Goal: Transaction & Acquisition: Purchase product/service

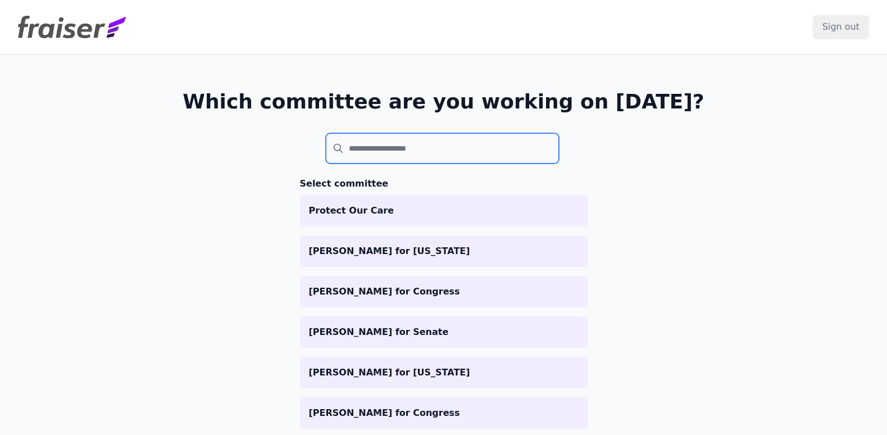
click at [370, 153] on input "search" at bounding box center [443, 148] width 234 height 30
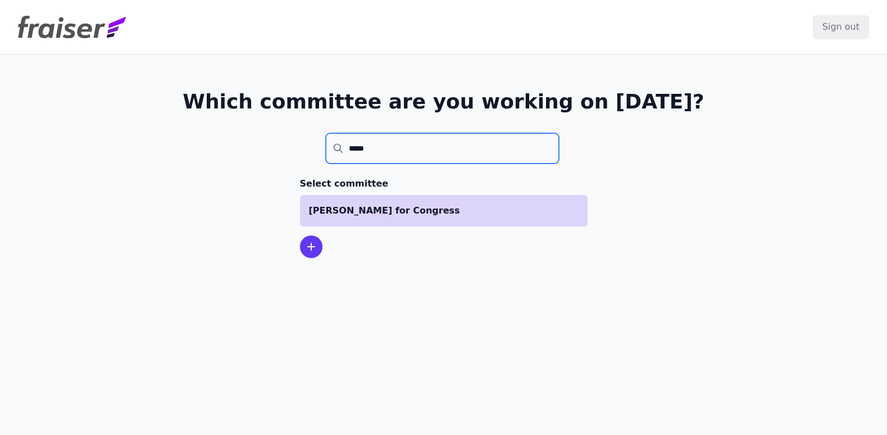
type input "*****"
click at [411, 200] on li "[PERSON_NAME] for Congress" at bounding box center [444, 210] width 288 height 31
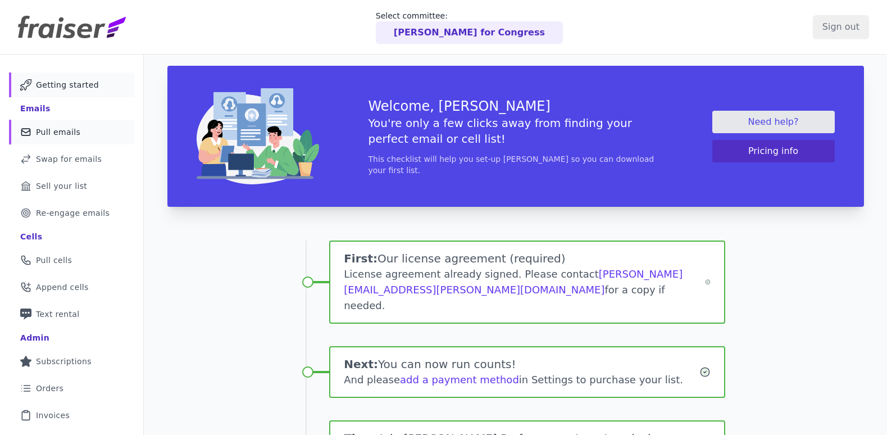
click at [69, 135] on span "Pull emails" at bounding box center [58, 131] width 44 height 11
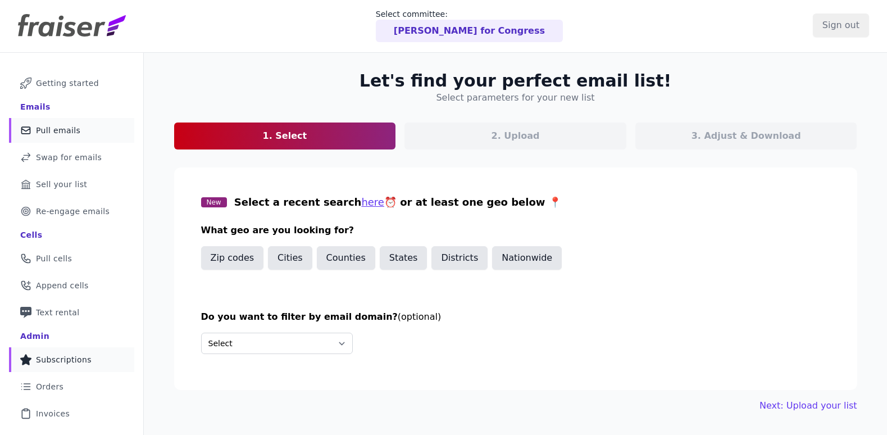
scroll to position [2, 0]
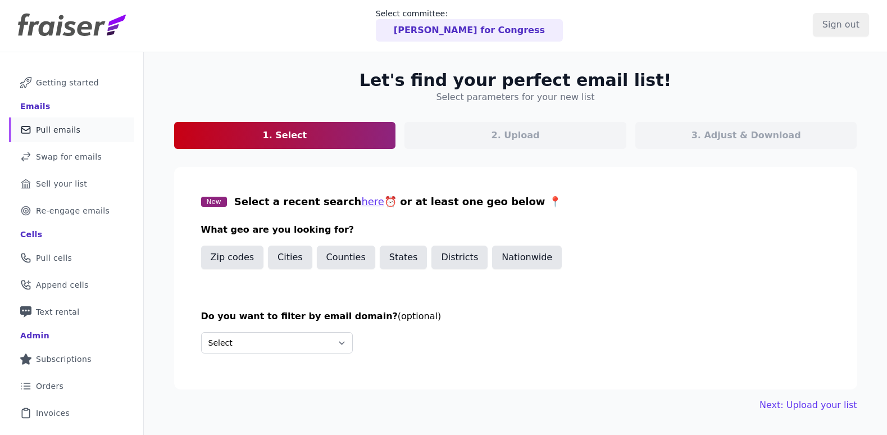
click at [62, 400] on ul "Mail Icon Outline of a mail envelope Getting started Emails Mail Icon Outline o…" at bounding box center [71, 288] width 125 height 436
click at [65, 388] on link "List Icon Outline of bulleted list Orders" at bounding box center [71, 386] width 125 height 25
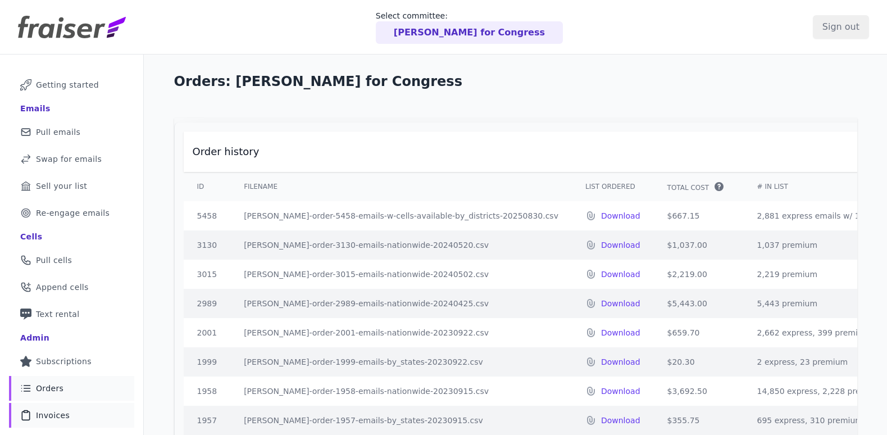
click at [37, 415] on span "Invoices" at bounding box center [53, 415] width 34 height 11
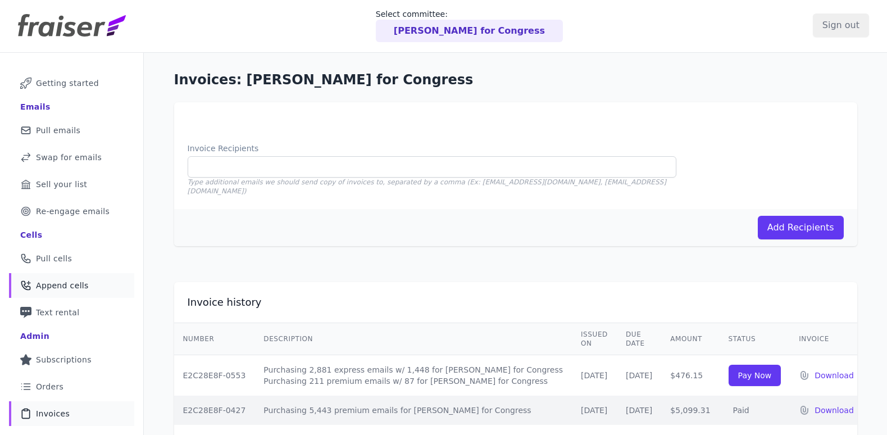
scroll to position [2, 0]
click at [59, 389] on span "Orders" at bounding box center [50, 385] width 28 height 11
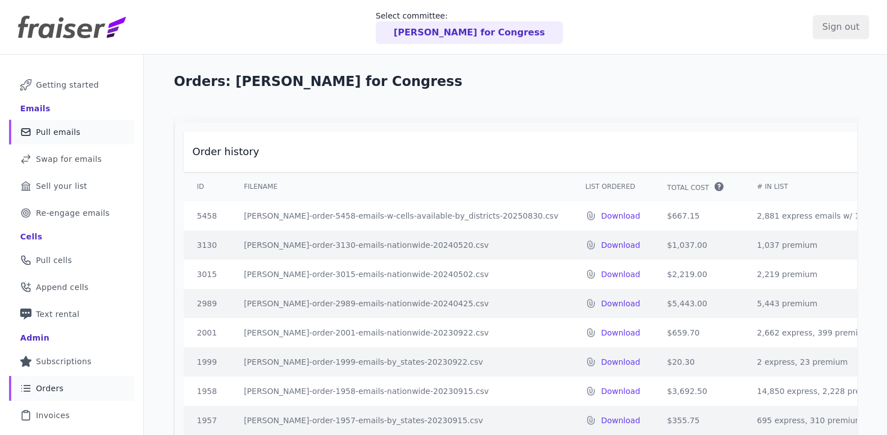
click at [65, 130] on span "Pull emails" at bounding box center [58, 131] width 44 height 11
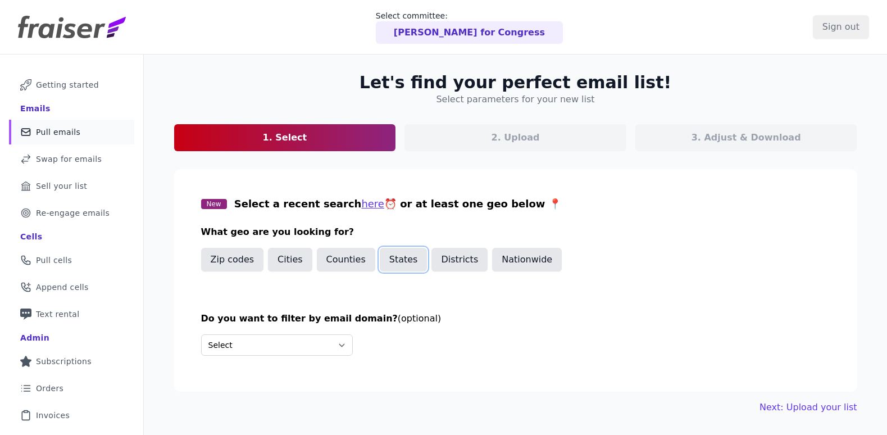
click at [400, 259] on button "States" at bounding box center [404, 260] width 48 height 24
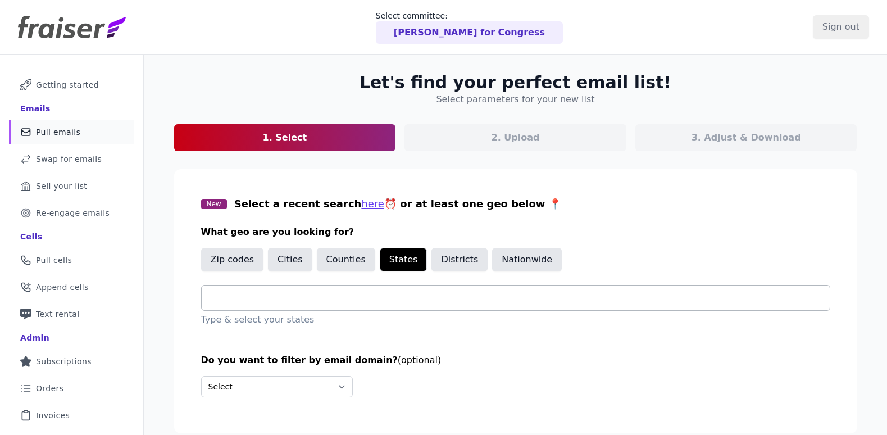
click at [361, 303] on input "text" at bounding box center [520, 297] width 619 height 13
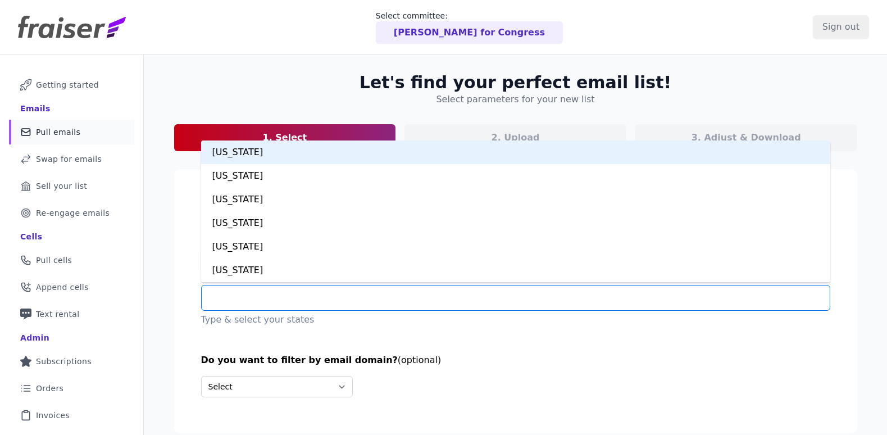
type input "*"
type input "**"
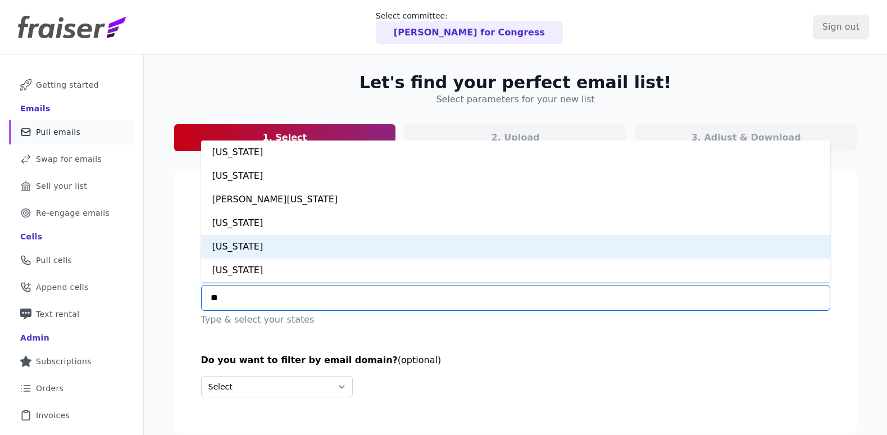
click at [343, 248] on div "Massachusetts" at bounding box center [515, 247] width 629 height 24
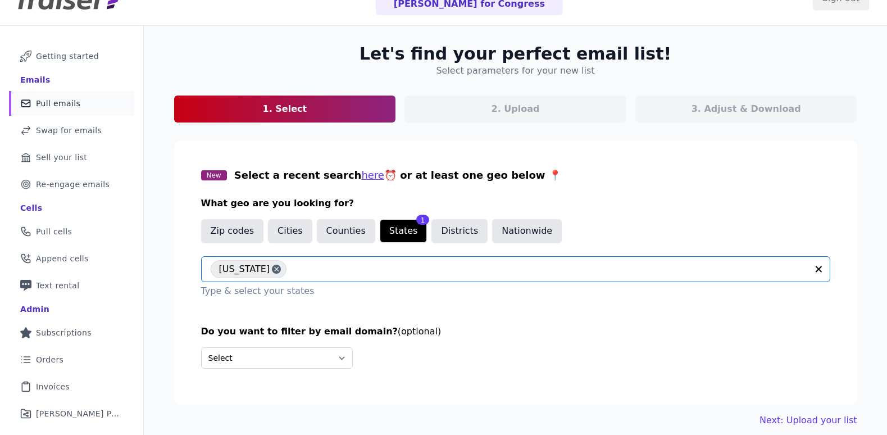
scroll to position [74, 0]
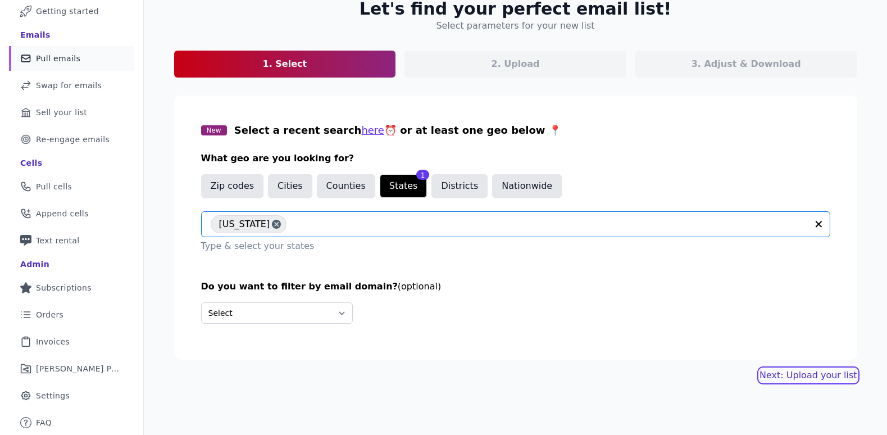
click at [775, 374] on link "Next: Upload your list" at bounding box center [808, 375] width 97 height 13
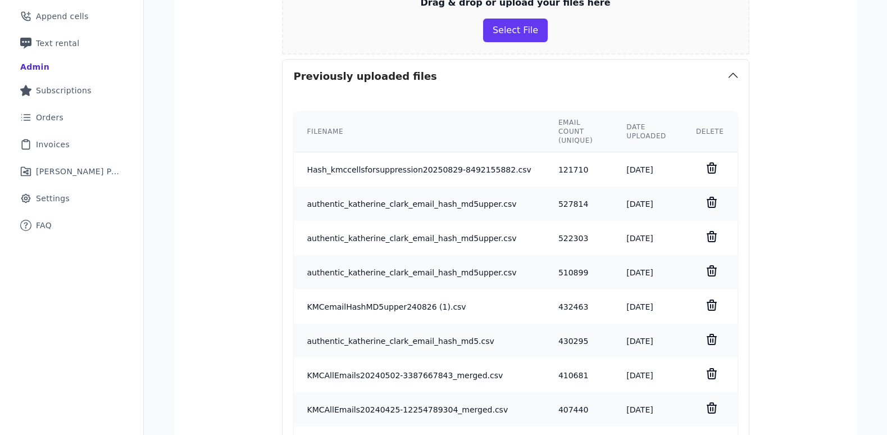
scroll to position [182, 0]
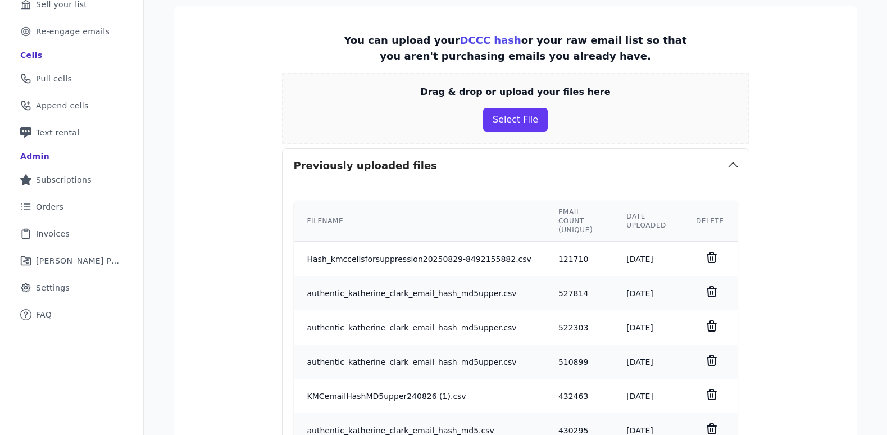
click at [513, 134] on div "Drag & drop or upload your files here Select File" at bounding box center [516, 108] width 468 height 71
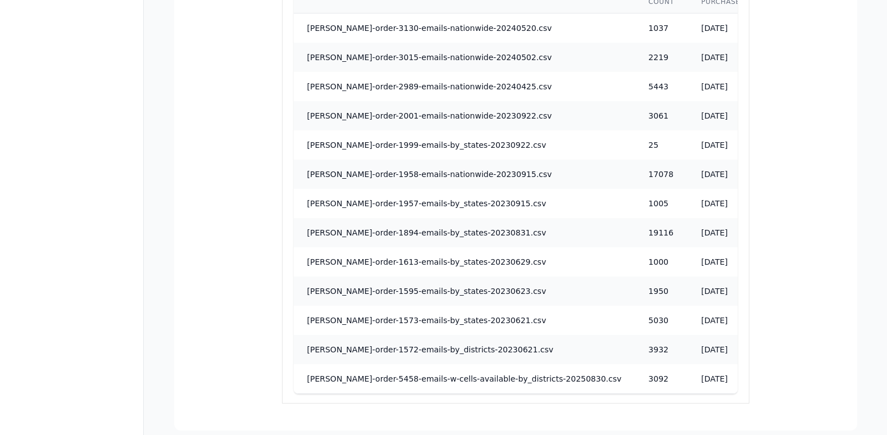
scroll to position [1117, 0]
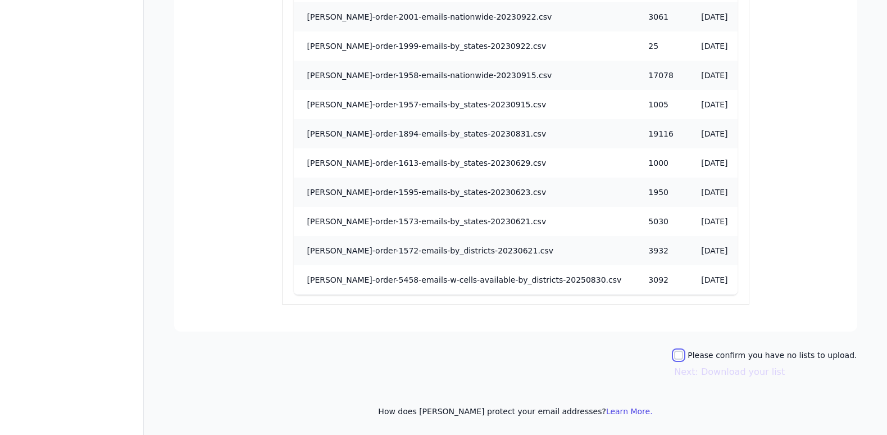
click at [683, 355] on input "Please confirm you have no lists to upload." at bounding box center [678, 355] width 9 height 9
checkbox input "true"
click at [695, 375] on button "Next: Download your list" at bounding box center [729, 371] width 111 height 13
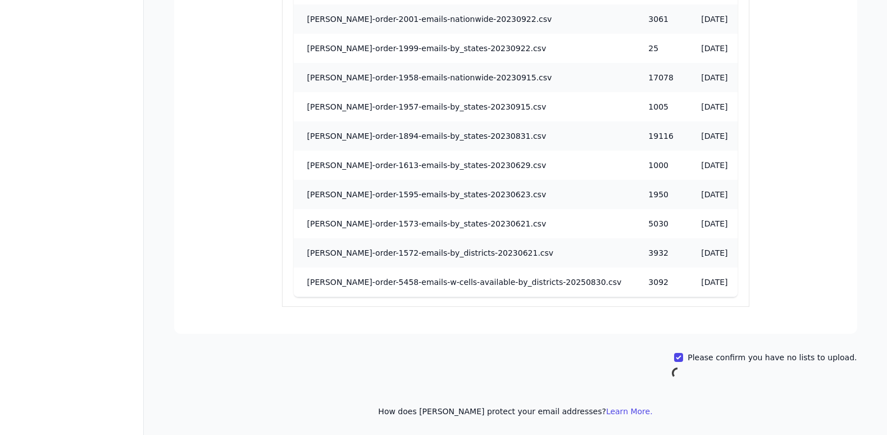
scroll to position [74, 0]
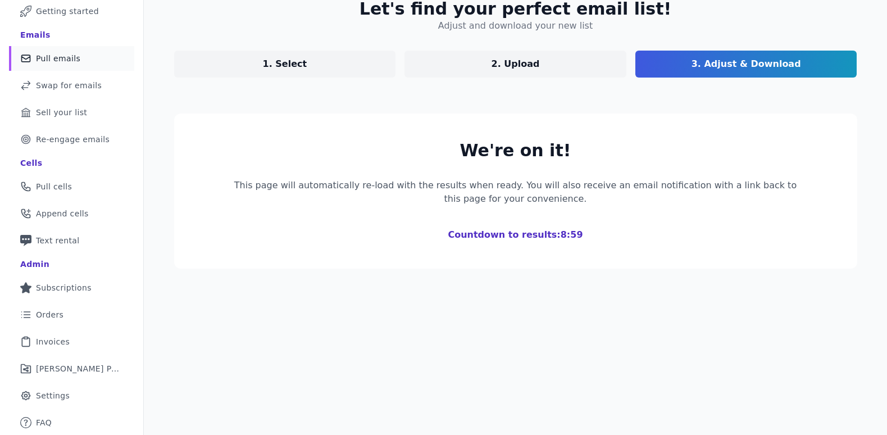
click at [51, 62] on span "Pull emails" at bounding box center [58, 58] width 44 height 11
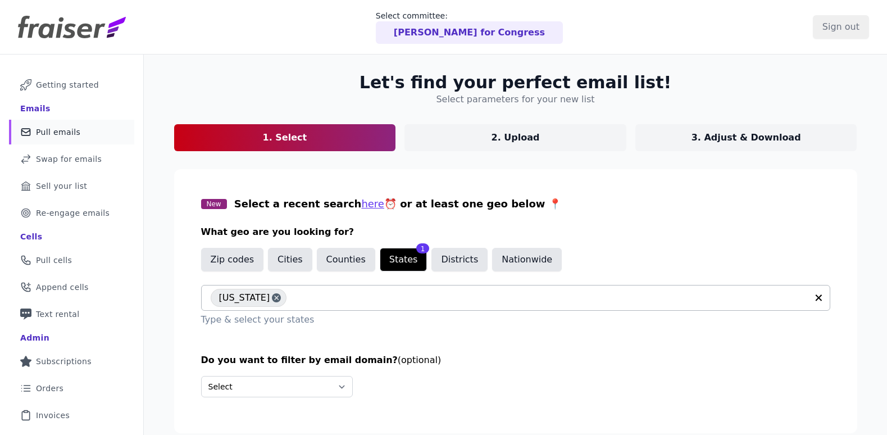
click at [343, 302] on input "text" at bounding box center [549, 297] width 515 height 13
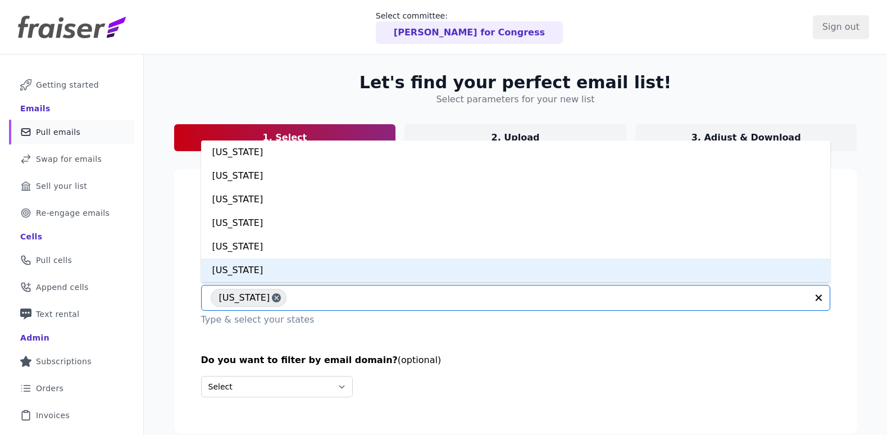
click at [678, 356] on h3 "Do you want to filter by email domain? (optional)" at bounding box center [515, 360] width 629 height 13
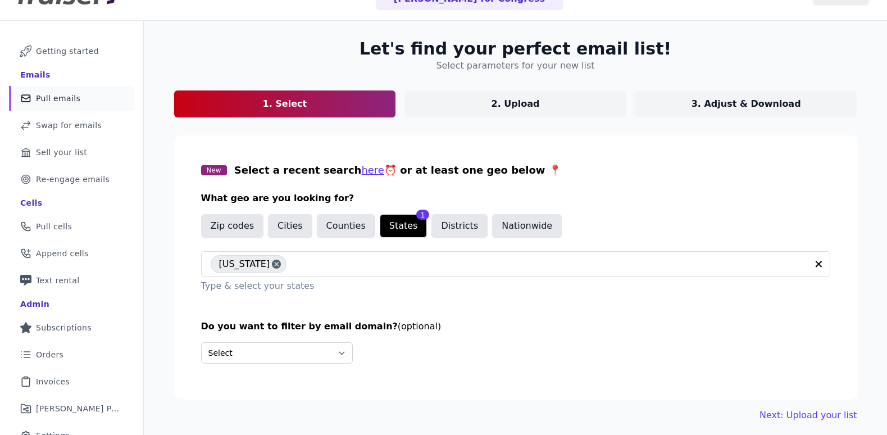
scroll to position [74, 0]
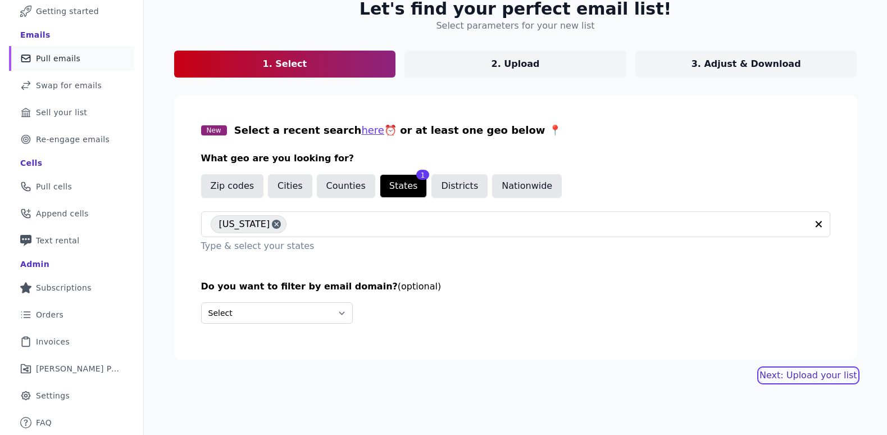
click at [800, 375] on link "Next: Upload your list" at bounding box center [808, 375] width 97 height 13
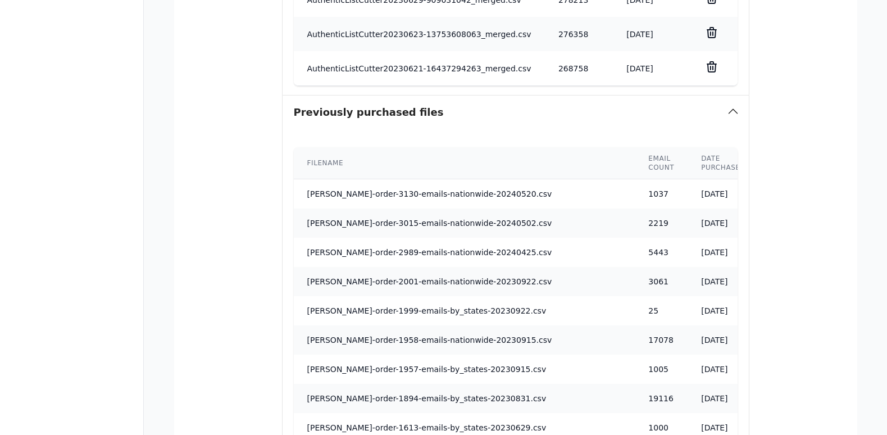
scroll to position [1049, 0]
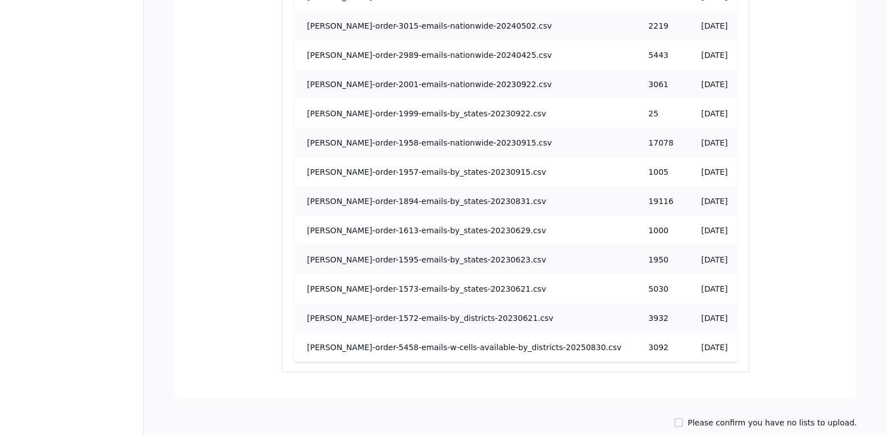
drag, startPoint x: 689, startPoint y: 414, endPoint x: 699, endPoint y: 418, distance: 10.3
click at [698, 420] on label "Please confirm you have no lists to upload." at bounding box center [772, 422] width 169 height 11
click at [683, 420] on input "Please confirm you have no lists to upload." at bounding box center [678, 422] width 9 height 9
click at [683, 422] on input "Please confirm you have no lists to upload." at bounding box center [678, 422] width 9 height 9
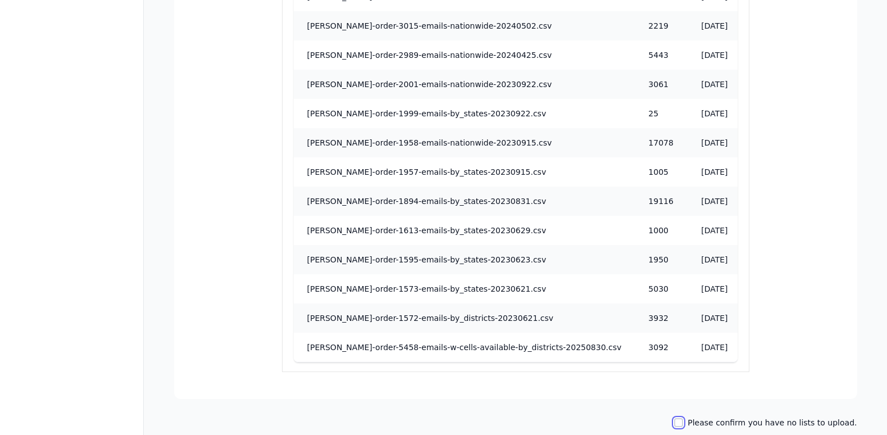
drag, startPoint x: 691, startPoint y: 421, endPoint x: 705, endPoint y: 400, distance: 25.6
click at [683, 421] on input "Please confirm you have no lists to upload." at bounding box center [678, 422] width 9 height 9
checkbox input "true"
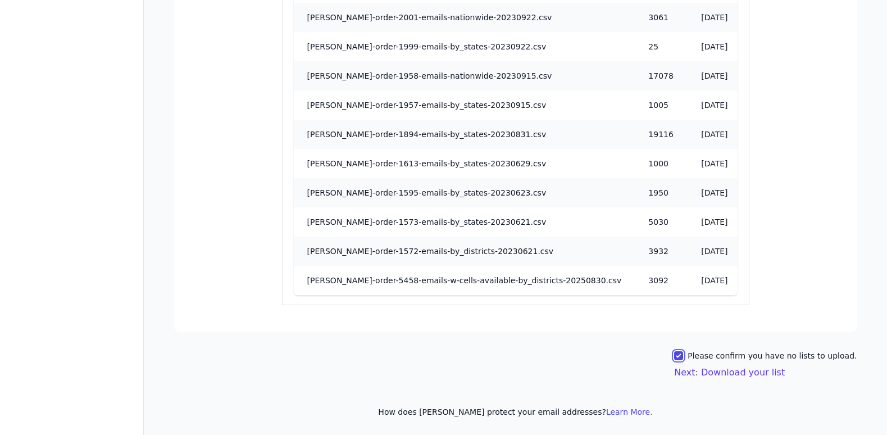
scroll to position [1117, 0]
click at [724, 374] on button "Next: Download your list" at bounding box center [729, 371] width 111 height 13
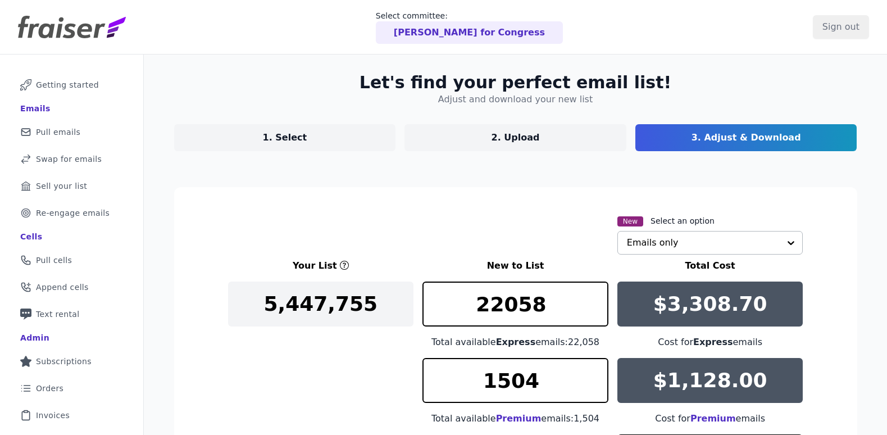
click at [712, 244] on input "text" at bounding box center [703, 243] width 153 height 22
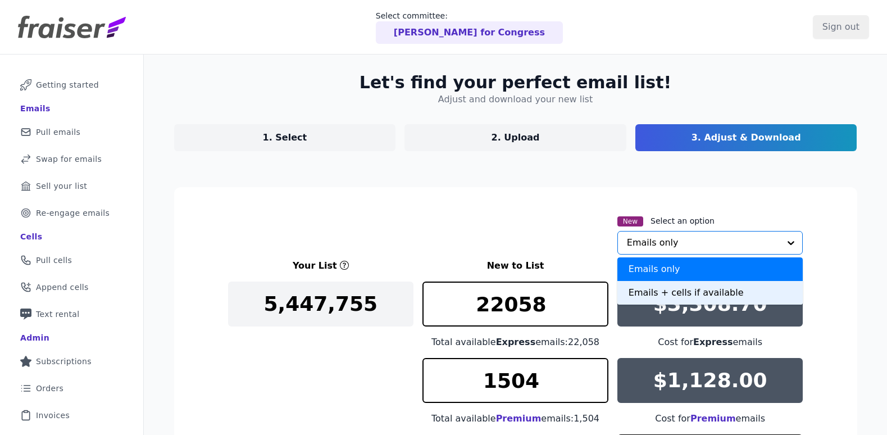
click at [692, 294] on div "Emails + cells if available" at bounding box center [711, 293] width 186 height 24
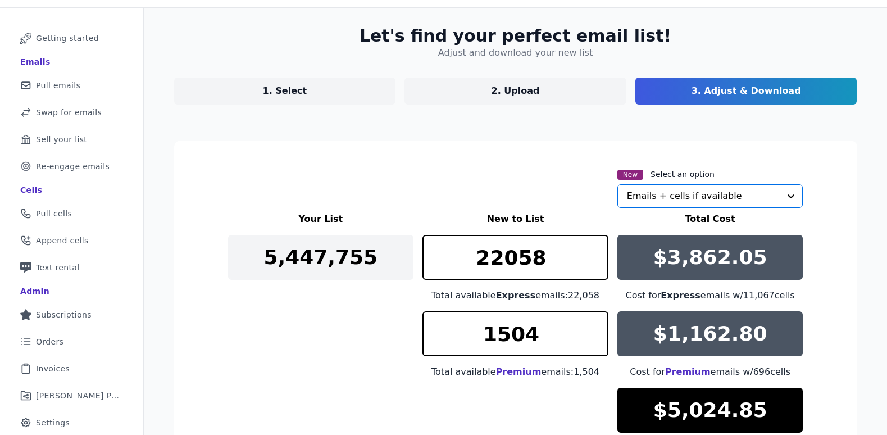
scroll to position [152, 0]
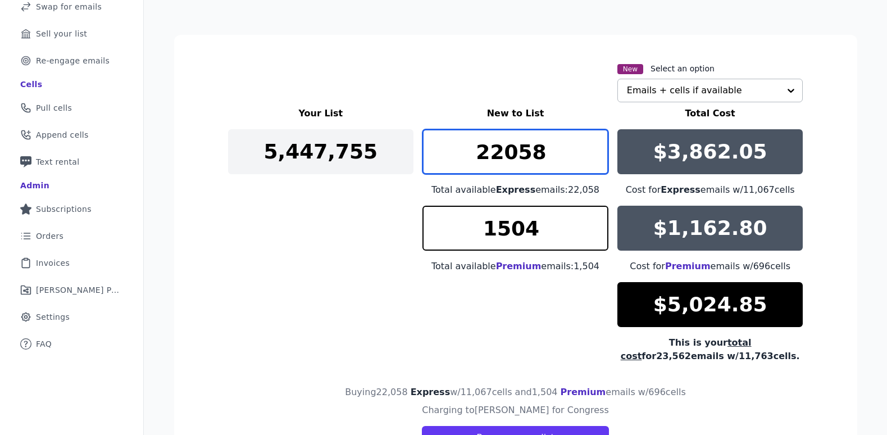
click at [507, 146] on input "22058" at bounding box center [516, 151] width 186 height 45
type input "11067"
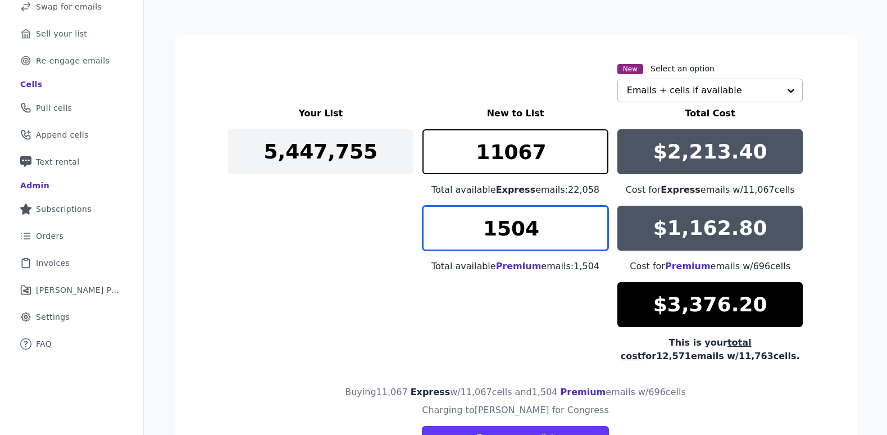
click at [535, 238] on input "1504" at bounding box center [516, 228] width 186 height 45
type input "6"
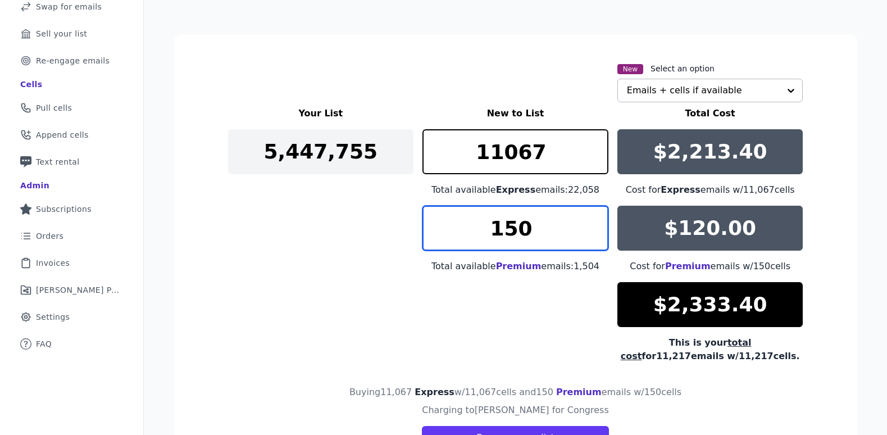
type input "1504"
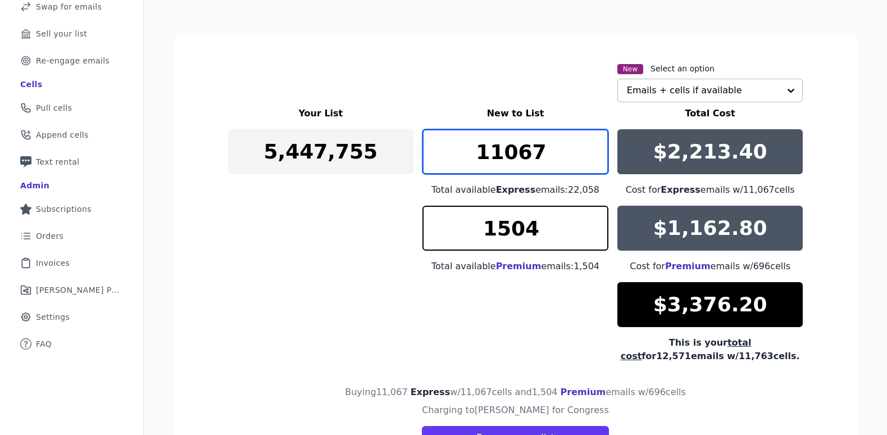
drag, startPoint x: 468, startPoint y: 147, endPoint x: 427, endPoint y: 151, distance: 41.8
click at [427, 151] on input "11067" at bounding box center [516, 151] width 186 height 45
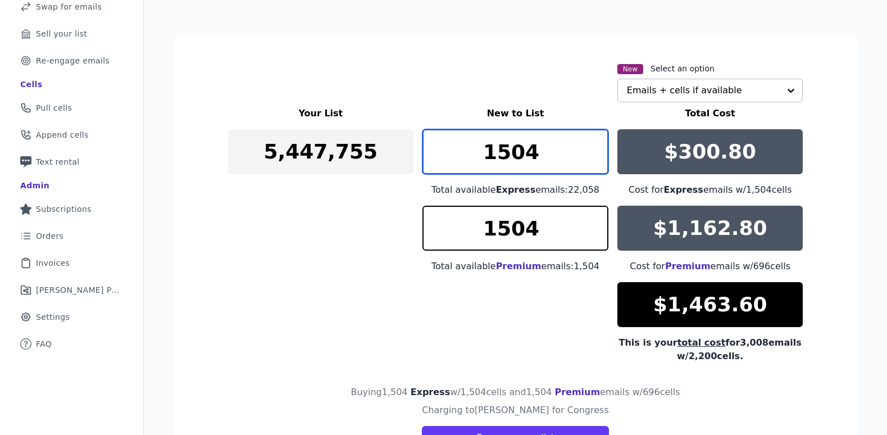
type input "1504"
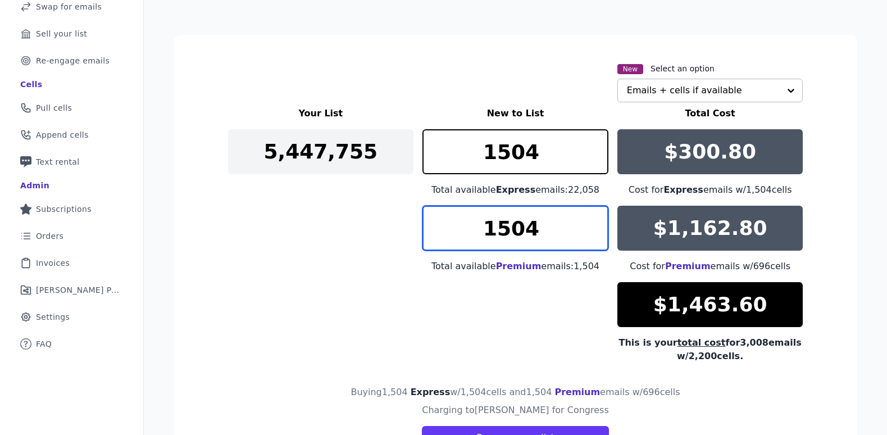
click at [520, 232] on input "1504" at bounding box center [516, 228] width 186 height 45
type input "1500"
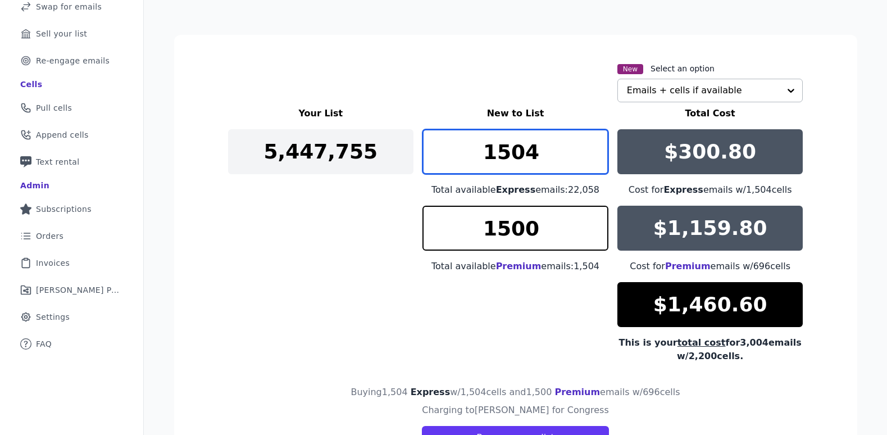
drag, startPoint x: 524, startPoint y: 154, endPoint x: 538, endPoint y: 156, distance: 14.2
click at [538, 156] on input "1504" at bounding box center [516, 151] width 186 height 45
click at [536, 155] on input "1504" at bounding box center [516, 151] width 186 height 45
click at [527, 155] on input "1504" at bounding box center [516, 151] width 186 height 45
type input "1500"
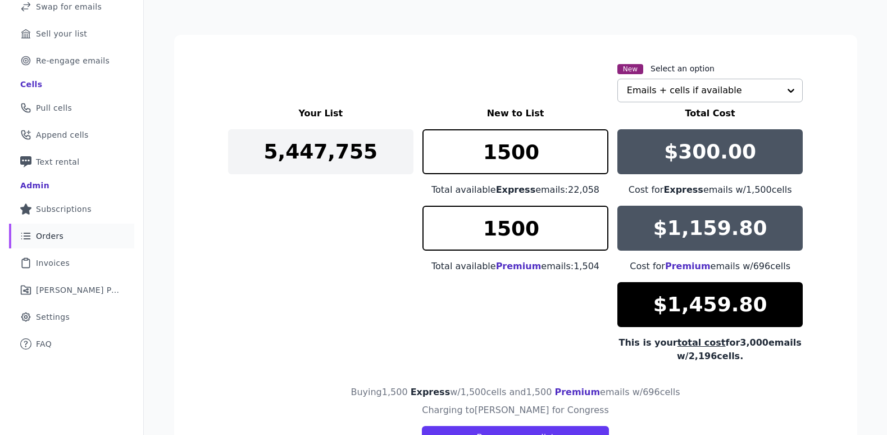
click at [52, 230] on span "Orders" at bounding box center [50, 235] width 28 height 11
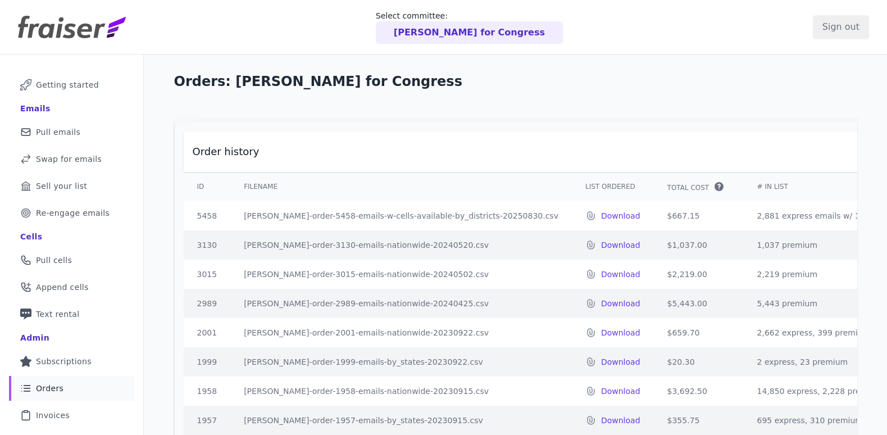
click at [292, 224] on td "[PERSON_NAME]-order-5458-emails-w-cells-available-by_districts-20250830.csv" at bounding box center [401, 215] width 342 height 29
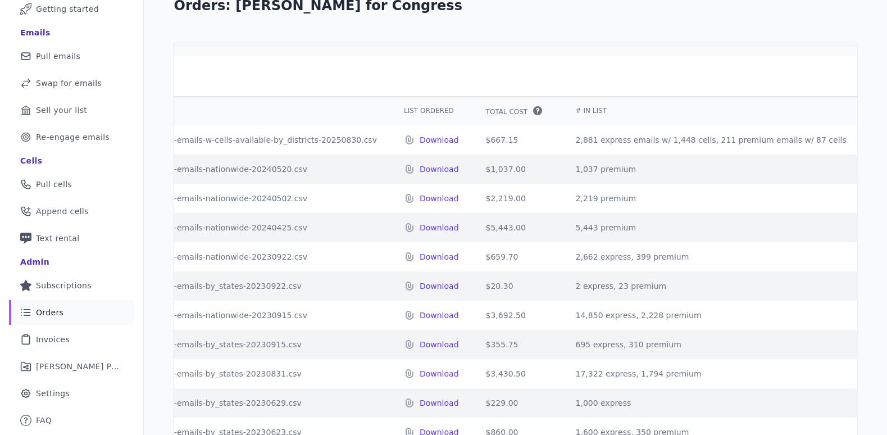
scroll to position [75, 0]
click at [56, 341] on span "Invoices" at bounding box center [53, 339] width 34 height 11
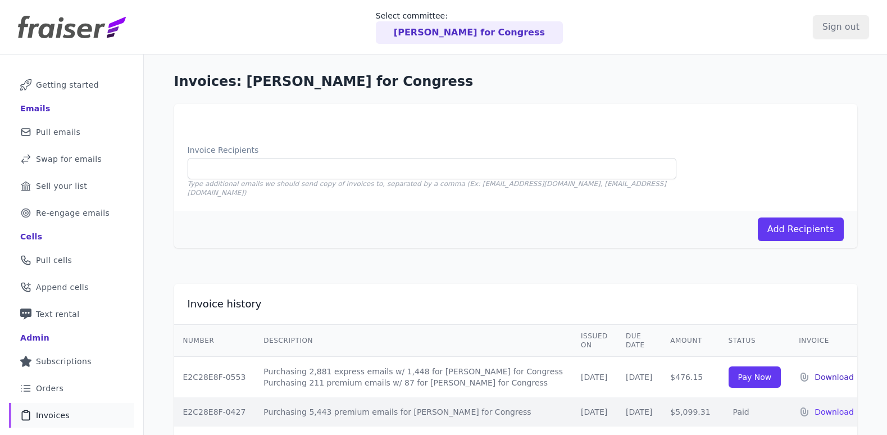
click at [835, 371] on p "Download" at bounding box center [834, 376] width 39 height 11
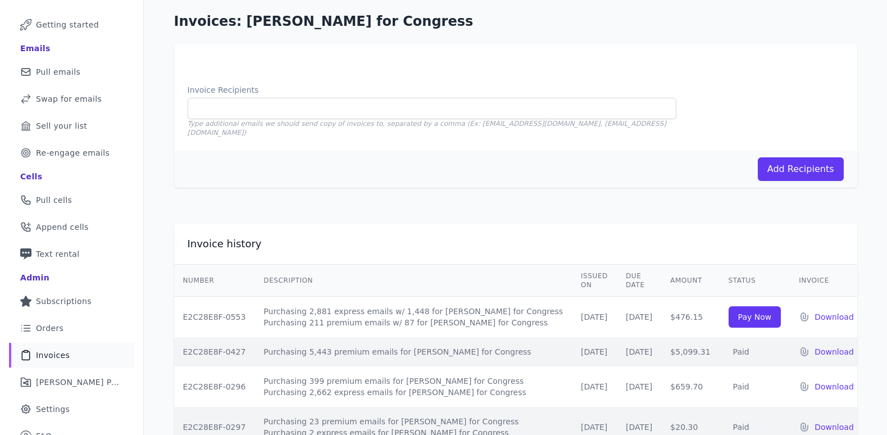
scroll to position [141, 0]
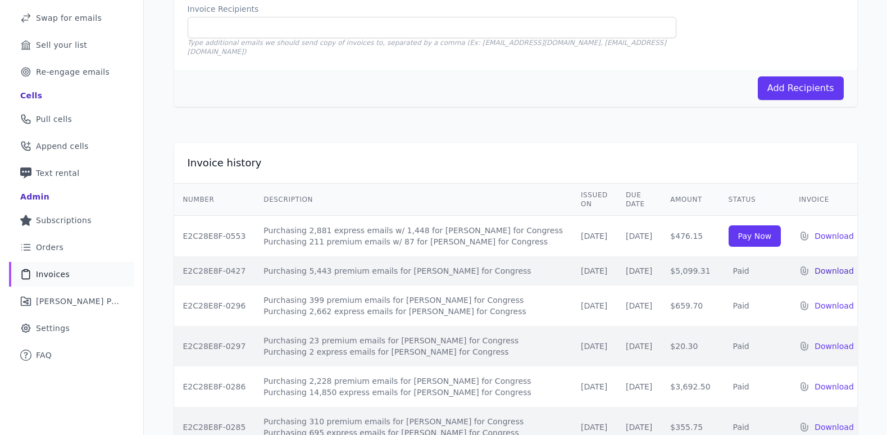
click at [821, 265] on p "Download" at bounding box center [834, 270] width 39 height 11
click at [40, 247] on span "Orders" at bounding box center [50, 247] width 28 height 11
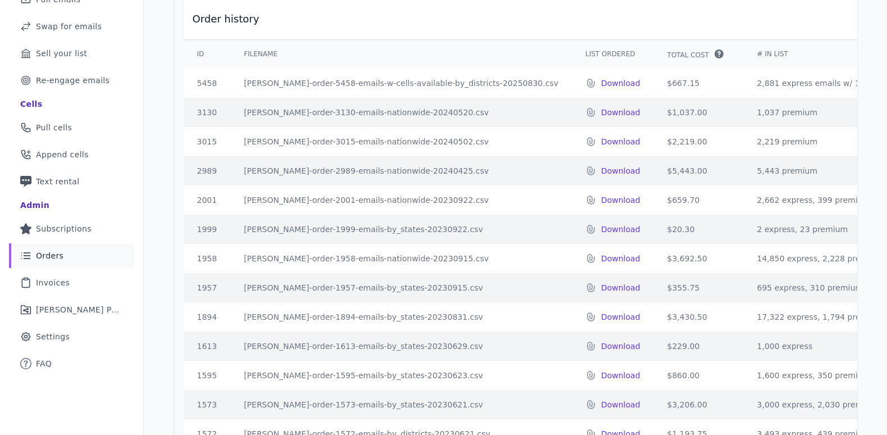
scroll to position [148, 0]
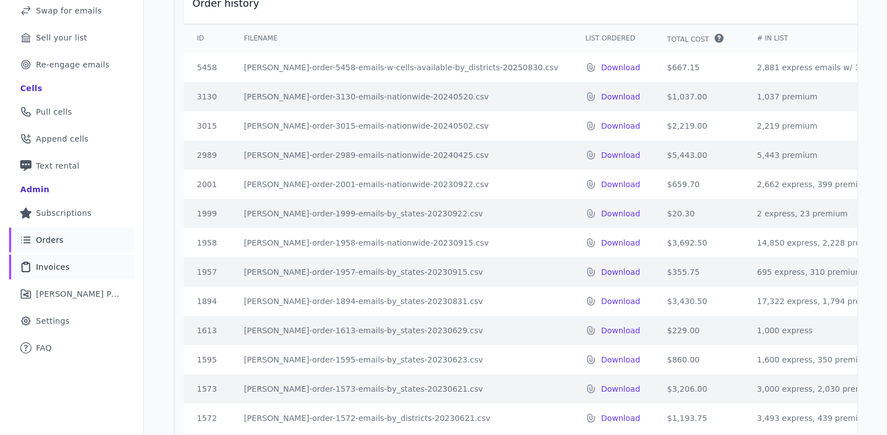
click at [67, 262] on span "Invoices" at bounding box center [53, 266] width 34 height 11
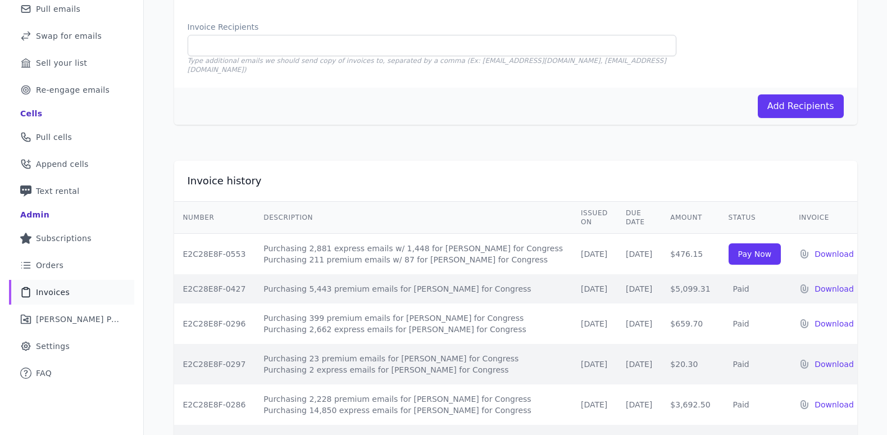
scroll to position [345, 0]
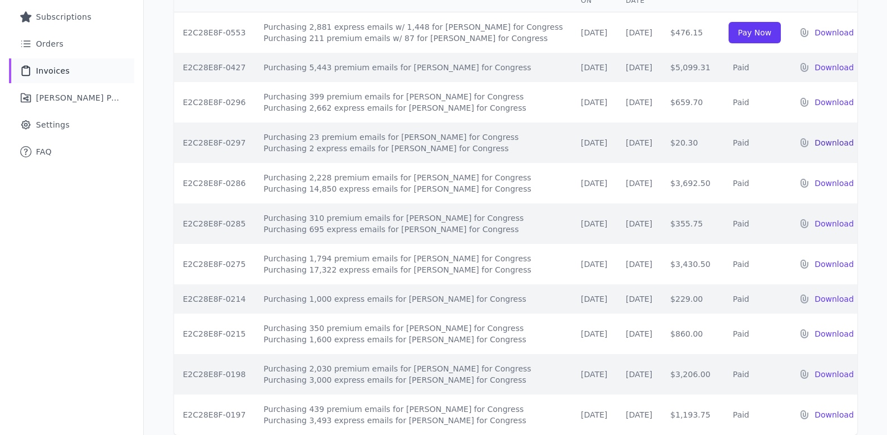
click at [827, 137] on p "Download" at bounding box center [834, 142] width 39 height 11
click at [815, 369] on p "Download" at bounding box center [834, 374] width 39 height 11
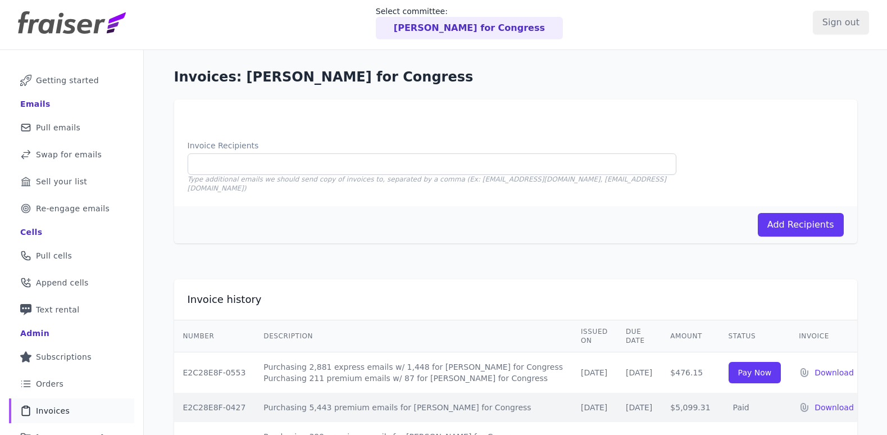
scroll to position [0, 0]
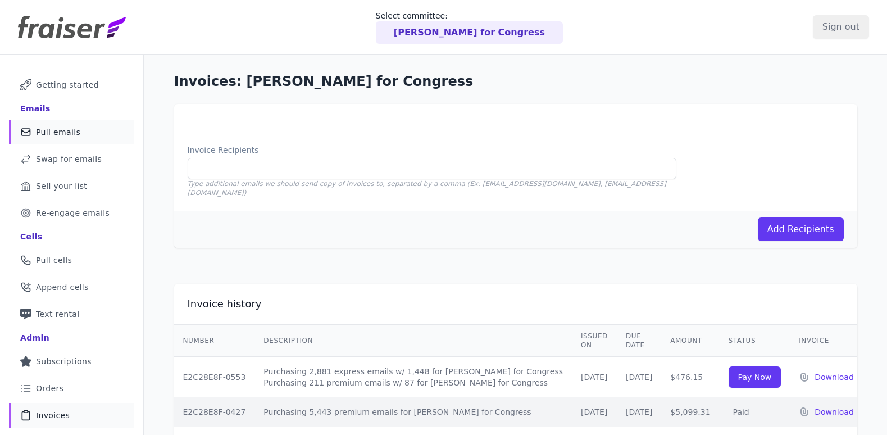
click at [61, 123] on link "Mail Icon Outline of a mail envelope Pull emails" at bounding box center [71, 132] width 125 height 25
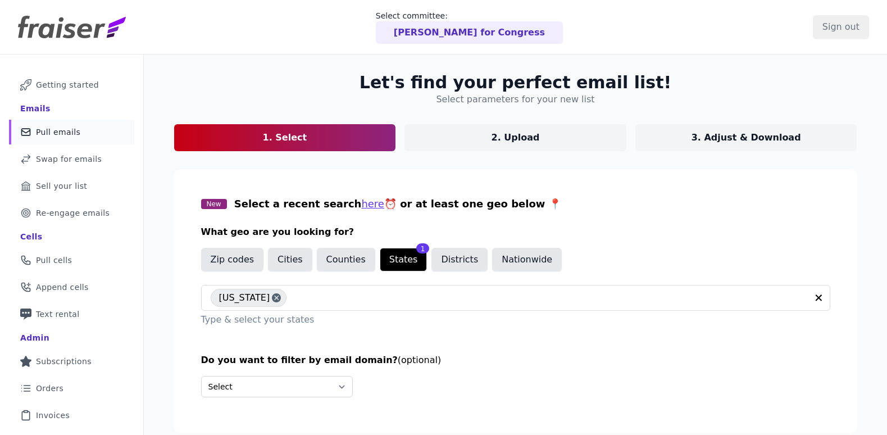
click at [63, 130] on span "Pull emails" at bounding box center [58, 131] width 44 height 11
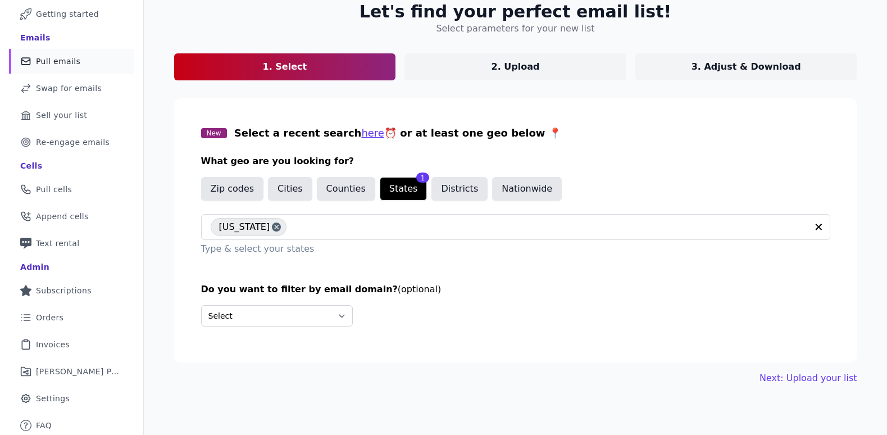
scroll to position [74, 0]
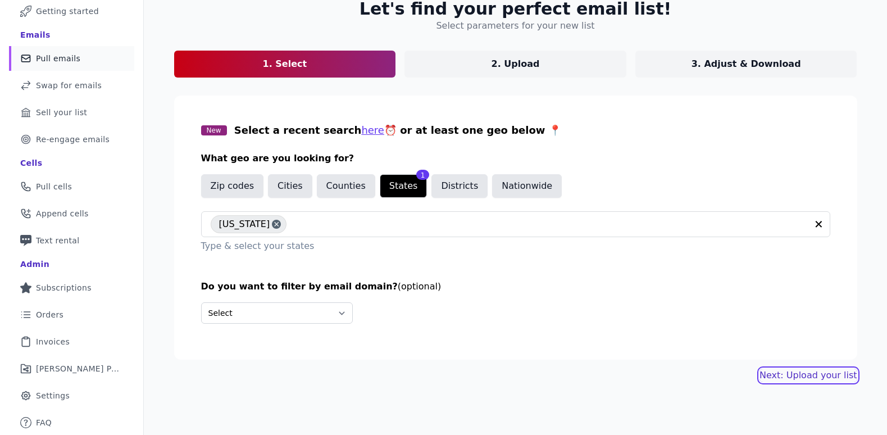
click at [798, 378] on link "Next: Upload your list" at bounding box center [808, 375] width 97 height 13
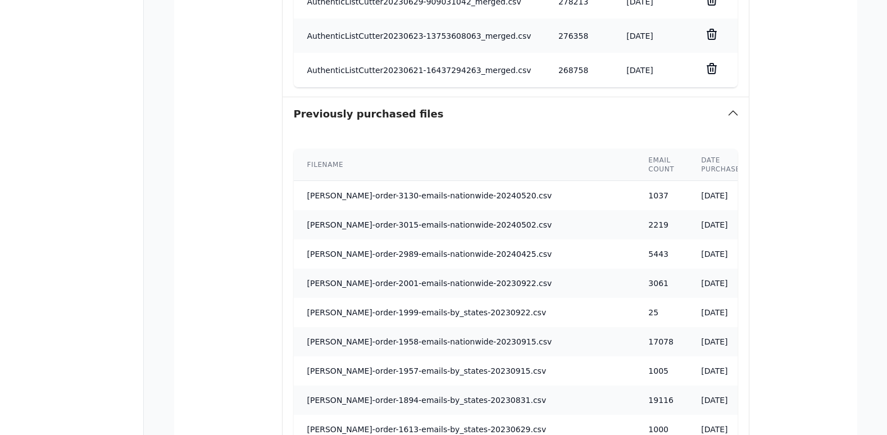
scroll to position [1117, 0]
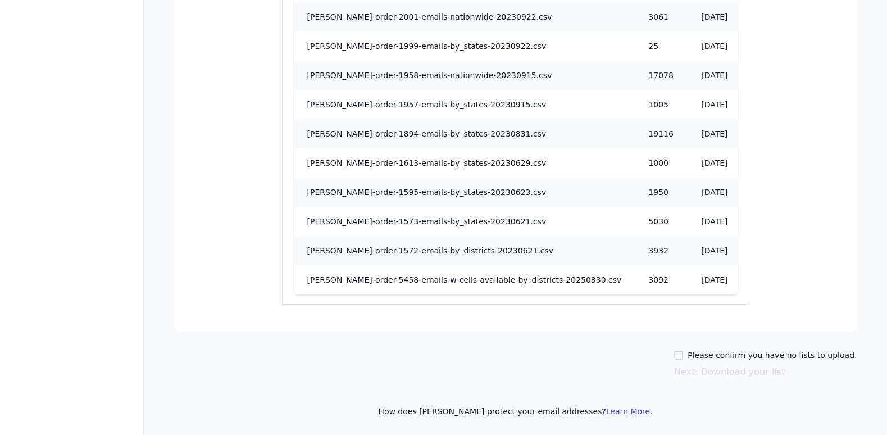
click at [680, 354] on div "Please confirm you have no lists to upload. Next: Download your list" at bounding box center [515, 364] width 683 height 29
click at [683, 356] on input "Please confirm you have no lists to upload." at bounding box center [678, 355] width 9 height 9
checkbox input "true"
click at [709, 375] on button "Next: Download your list" at bounding box center [729, 371] width 111 height 13
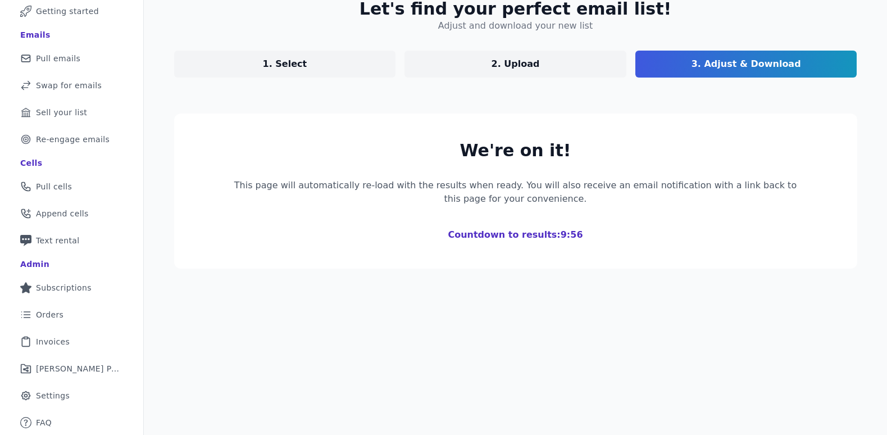
scroll to position [199, 0]
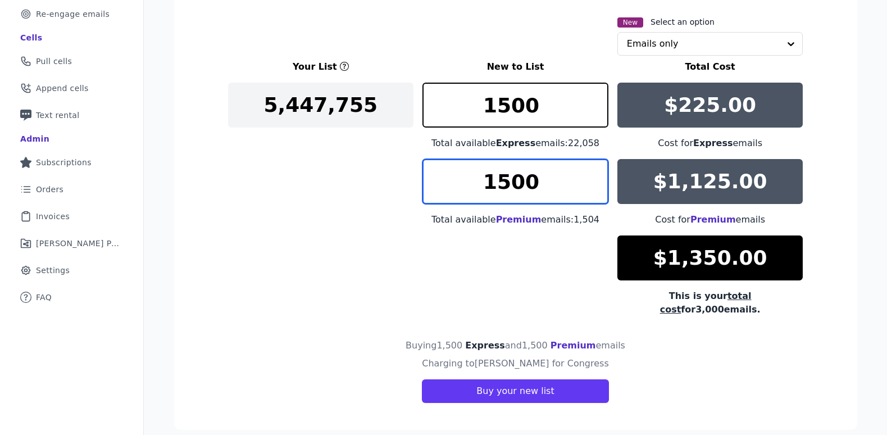
click at [496, 197] on input "1500" at bounding box center [516, 181] width 186 height 45
drag, startPoint x: 491, startPoint y: 181, endPoint x: 599, endPoint y: 182, distance: 107.3
click at [596, 182] on input "1500" at bounding box center [516, 181] width 186 height 45
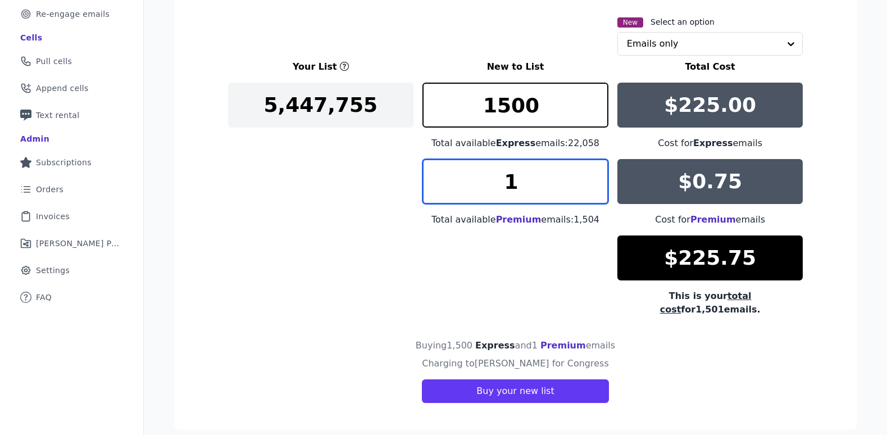
type input "1"
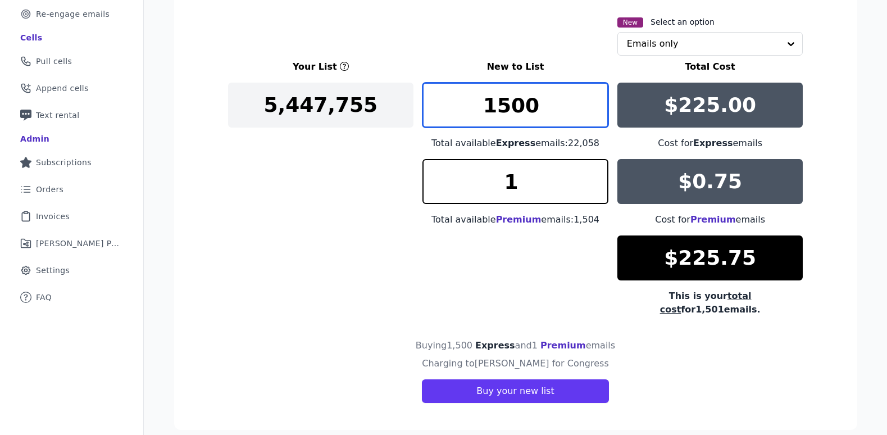
drag, startPoint x: 482, startPoint y: 109, endPoint x: 462, endPoint y: 109, distance: 19.7
click at [462, 109] on input "1500" at bounding box center [516, 105] width 186 height 45
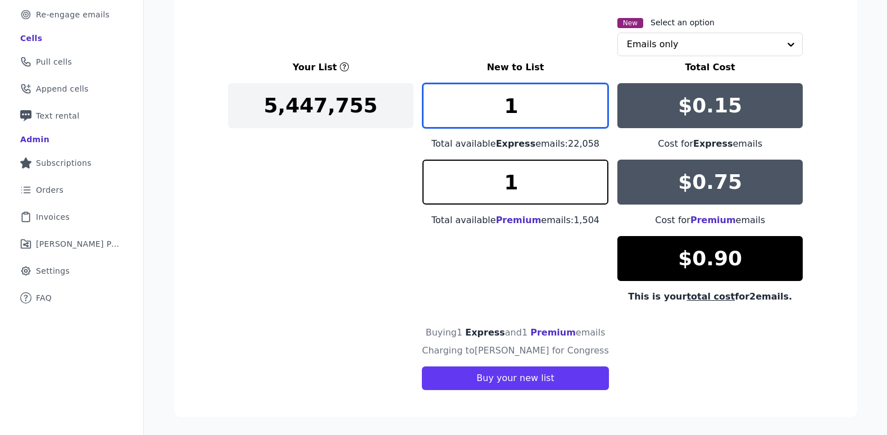
type input "1"
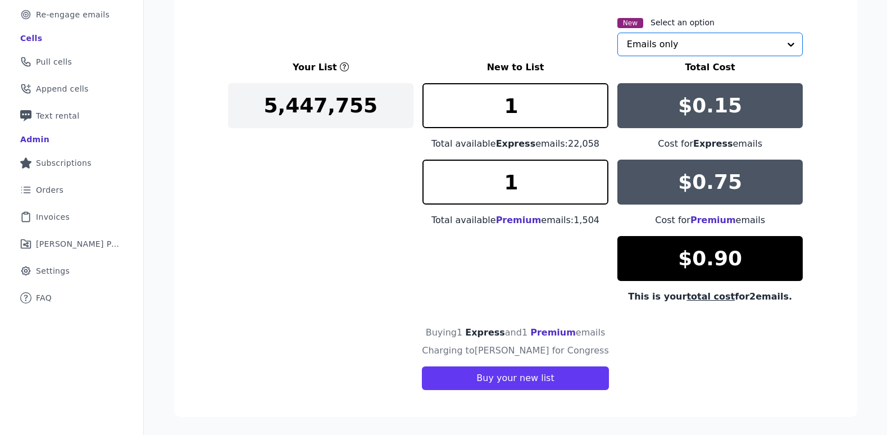
click at [671, 47] on input "text" at bounding box center [703, 44] width 153 height 22
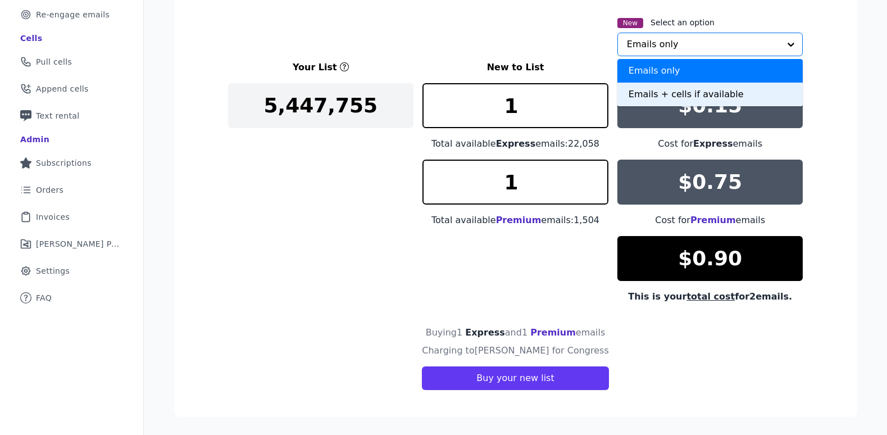
click at [669, 96] on div "Emails + cells if available" at bounding box center [711, 95] width 186 height 24
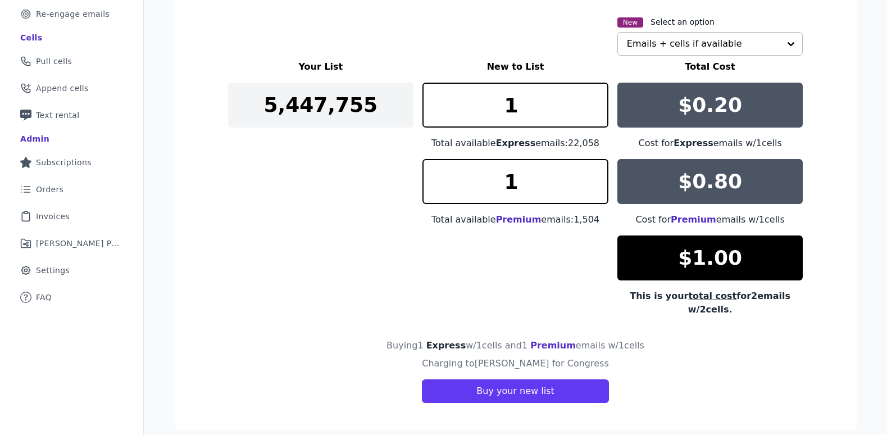
click at [733, 47] on input "text" at bounding box center [703, 44] width 153 height 22
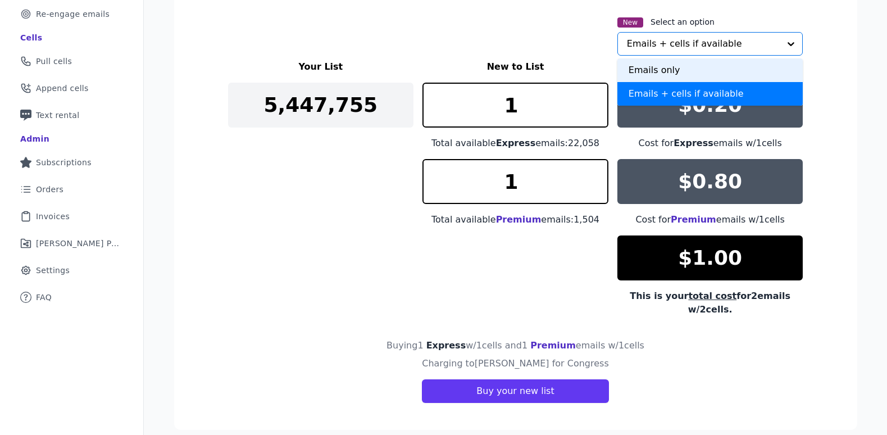
click at [691, 70] on div "Emails only" at bounding box center [711, 70] width 186 height 24
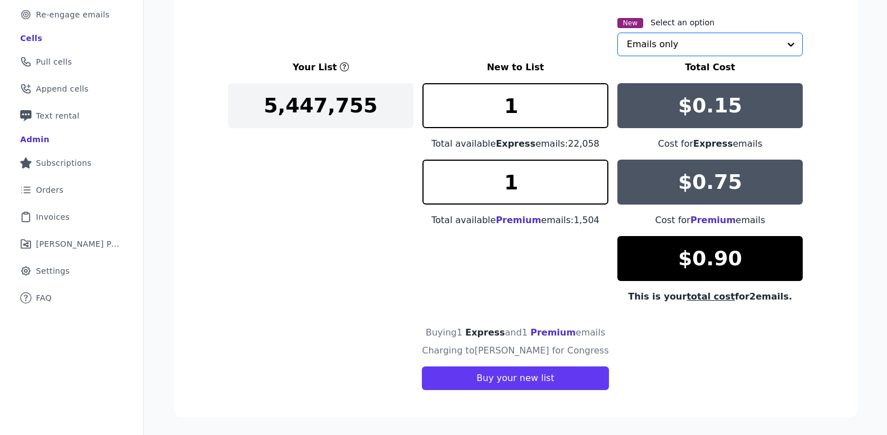
click at [704, 46] on input "text" at bounding box center [703, 44] width 153 height 22
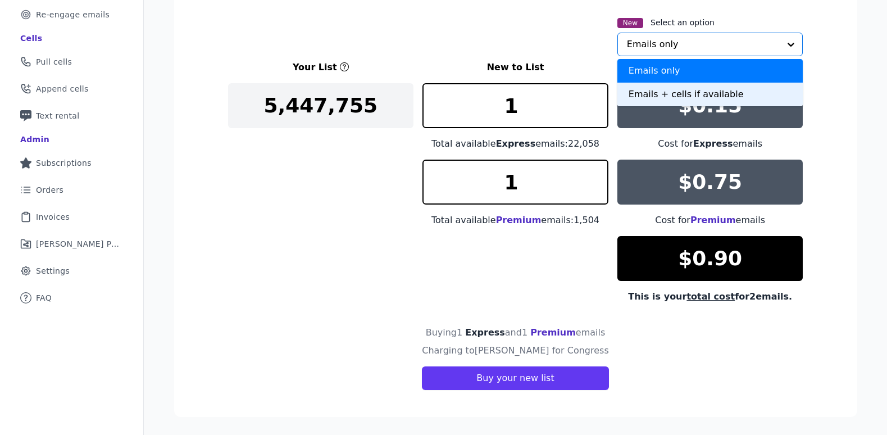
click at [702, 97] on div "Emails + cells if available" at bounding box center [711, 95] width 186 height 24
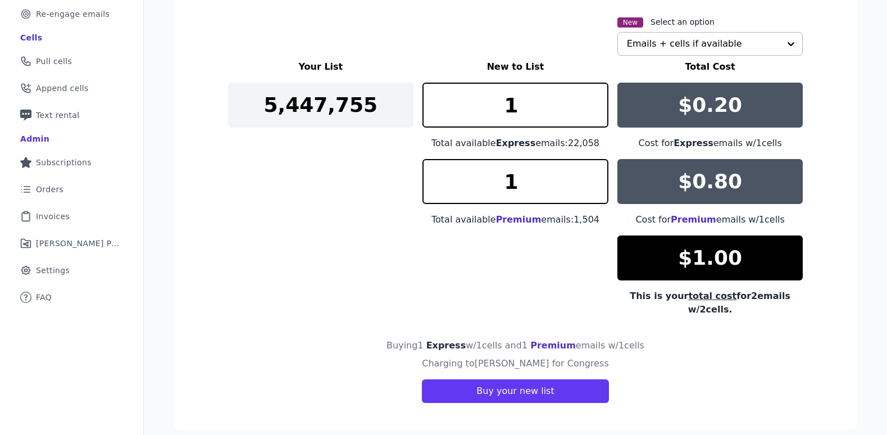
click at [733, 37] on input "text" at bounding box center [703, 44] width 153 height 22
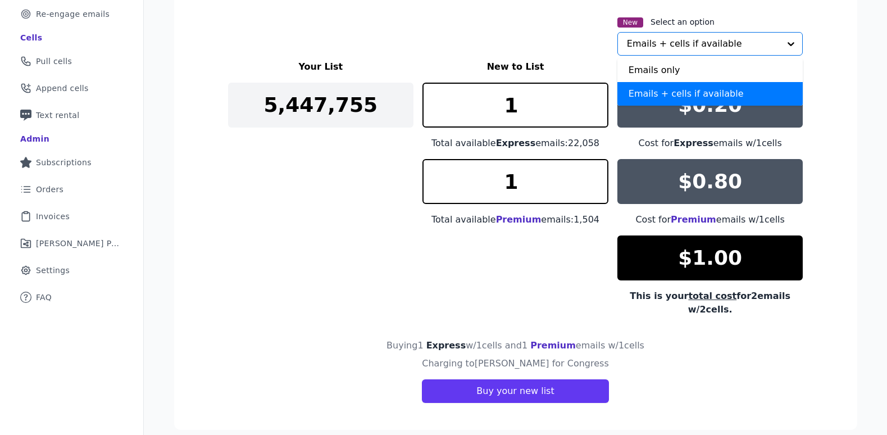
click at [716, 91] on div "Emails + cells if available" at bounding box center [711, 94] width 186 height 24
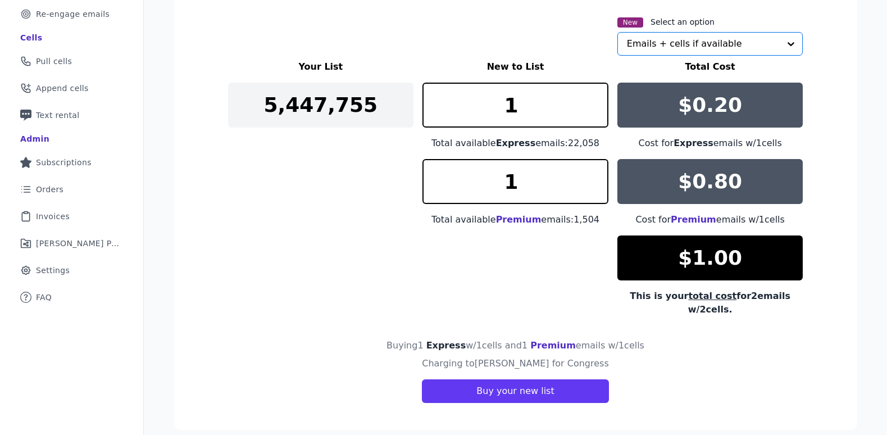
click at [720, 48] on input "text" at bounding box center [703, 44] width 153 height 22
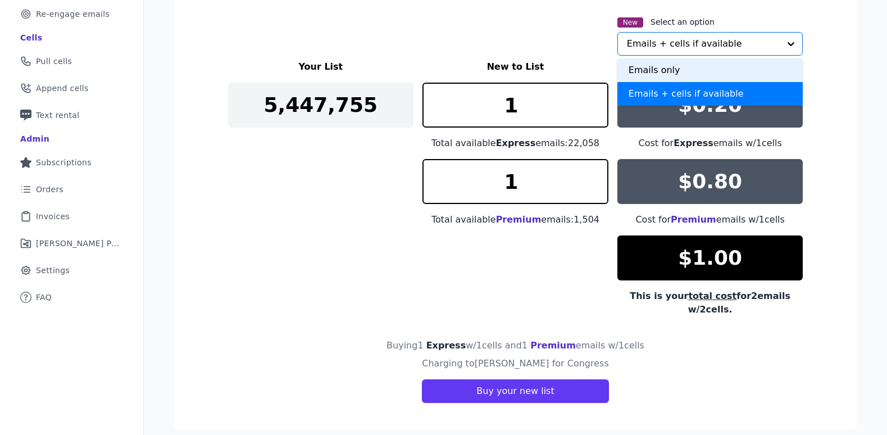
click at [708, 66] on div "Emails only" at bounding box center [711, 70] width 186 height 24
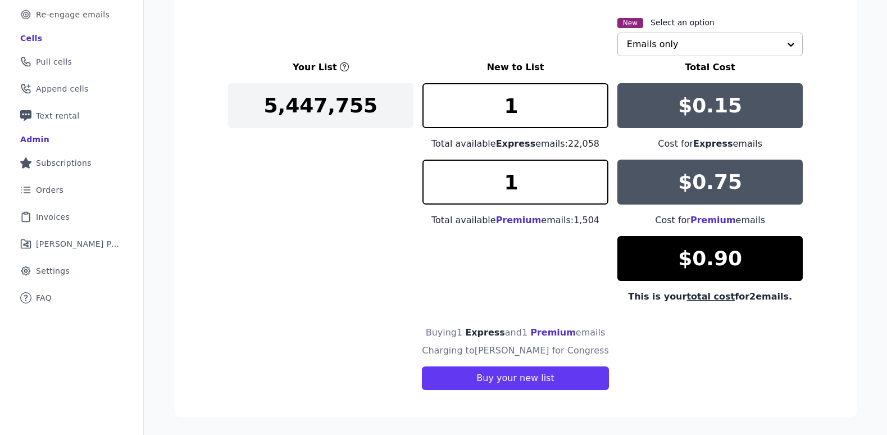
click at [750, 40] on input "text" at bounding box center [703, 44] width 153 height 22
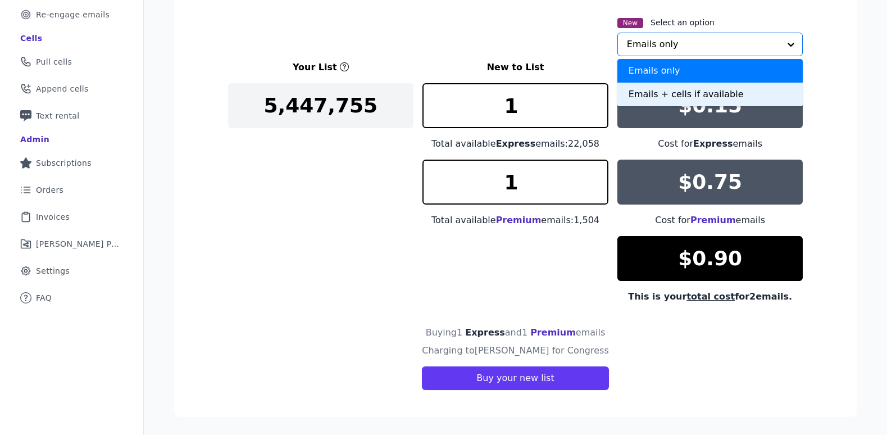
click at [736, 96] on div "Emails + cells if available" at bounding box center [711, 95] width 186 height 24
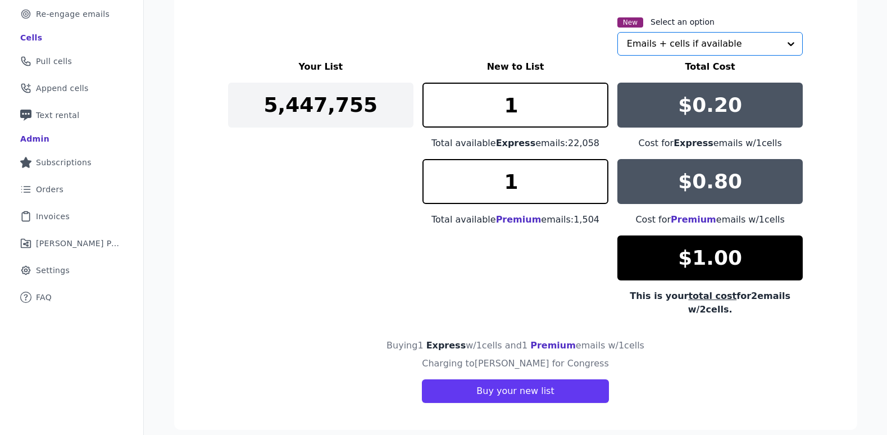
click at [725, 44] on input "text" at bounding box center [703, 44] width 153 height 22
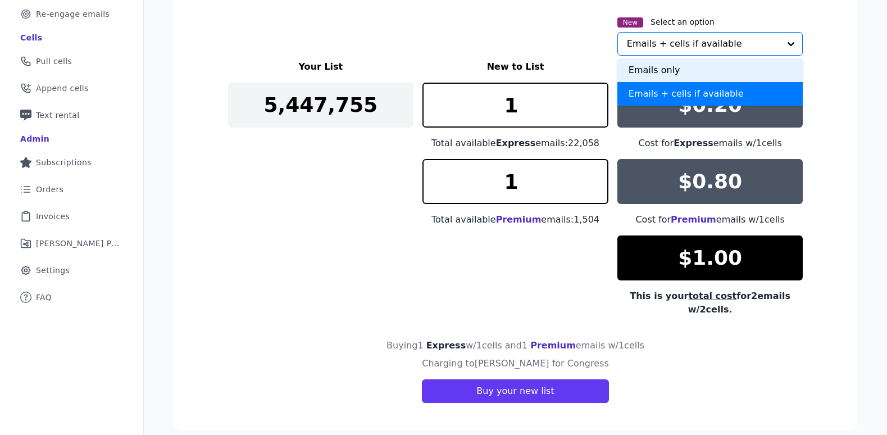
click at [685, 69] on div "Emails only" at bounding box center [711, 70] width 186 height 24
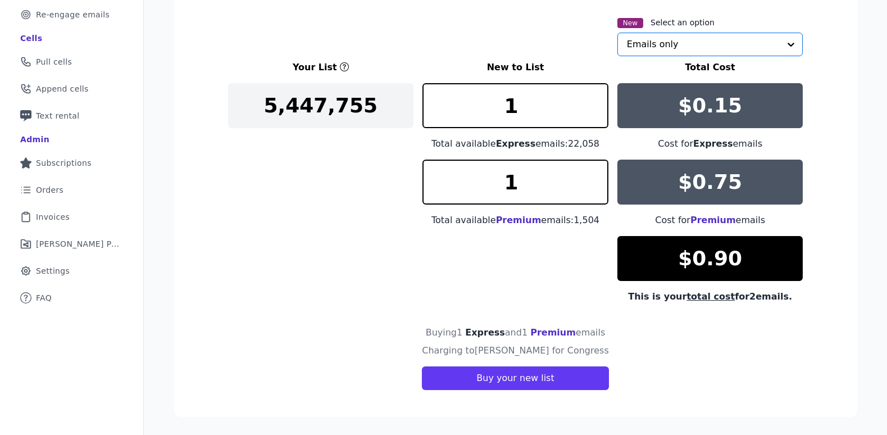
click at [708, 38] on input "text" at bounding box center [703, 44] width 153 height 22
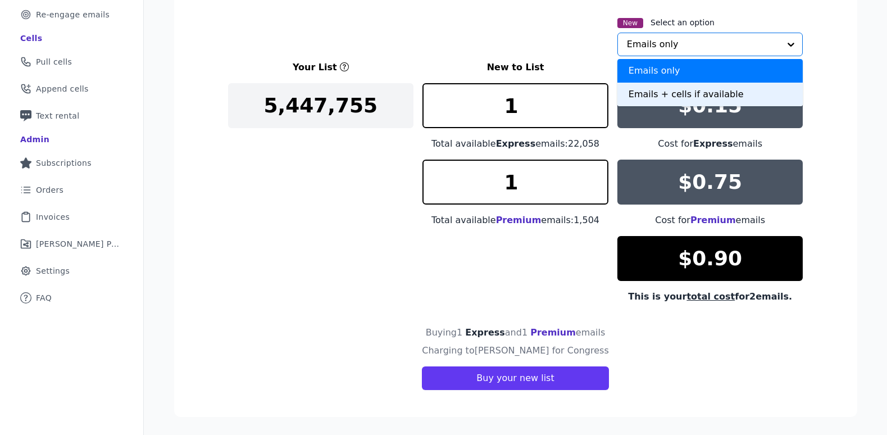
click at [684, 93] on div "Emails + cells if available" at bounding box center [711, 95] width 186 height 24
